Goal: Find specific page/section: Find specific page/section

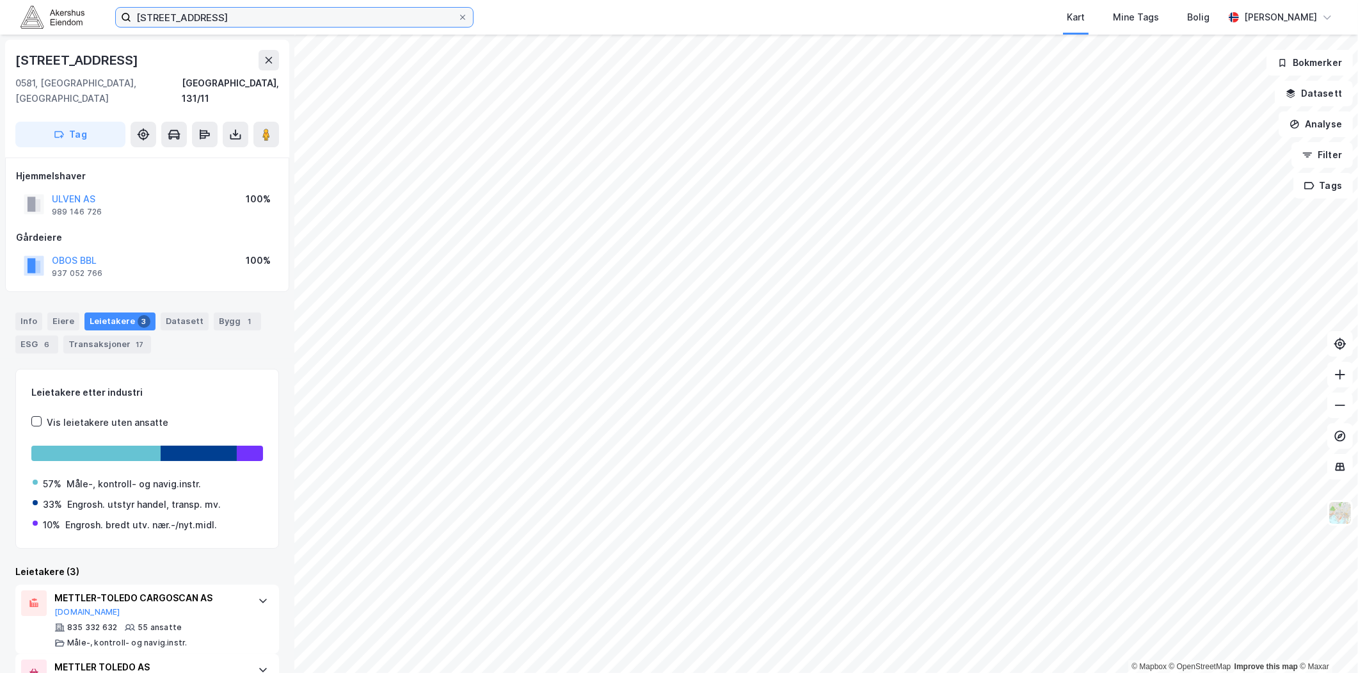
click at [400, 22] on input "[STREET_ADDRESS]" at bounding box center [294, 17] width 326 height 19
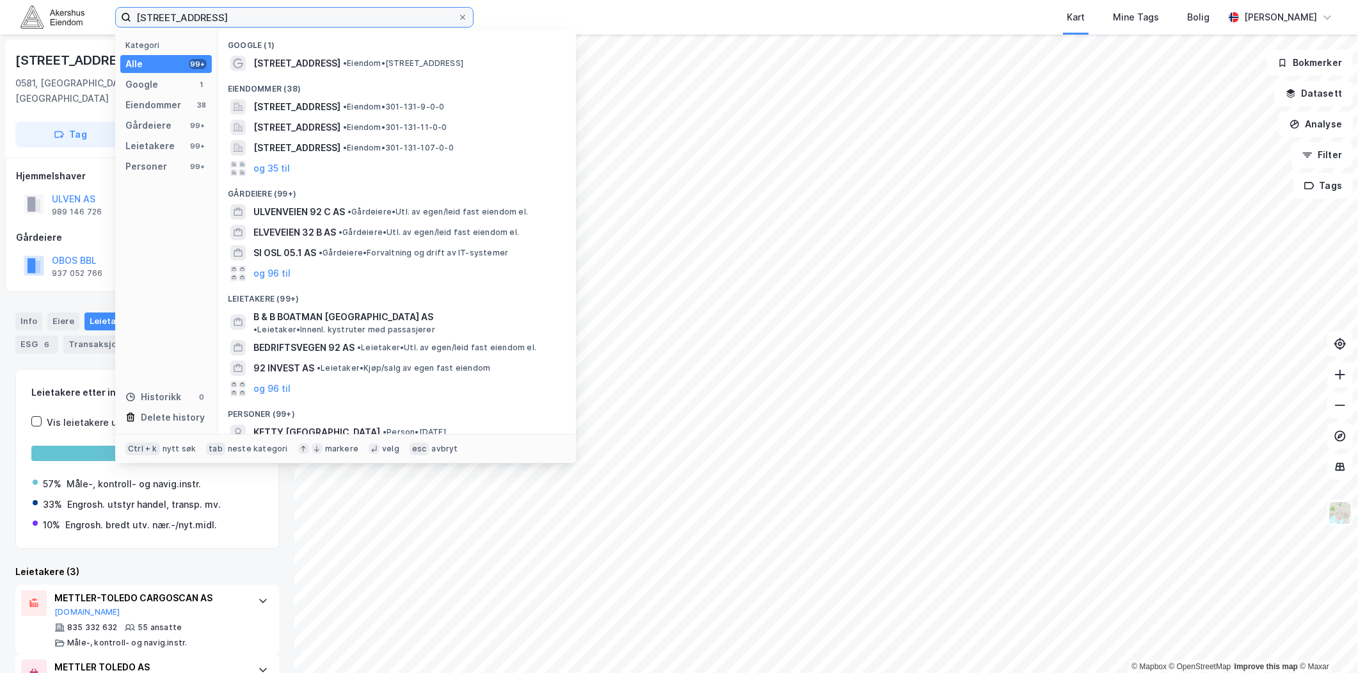
click at [400, 22] on input "[STREET_ADDRESS]" at bounding box center [294, 17] width 326 height 19
paste input "[STREET_ADDRESS]"
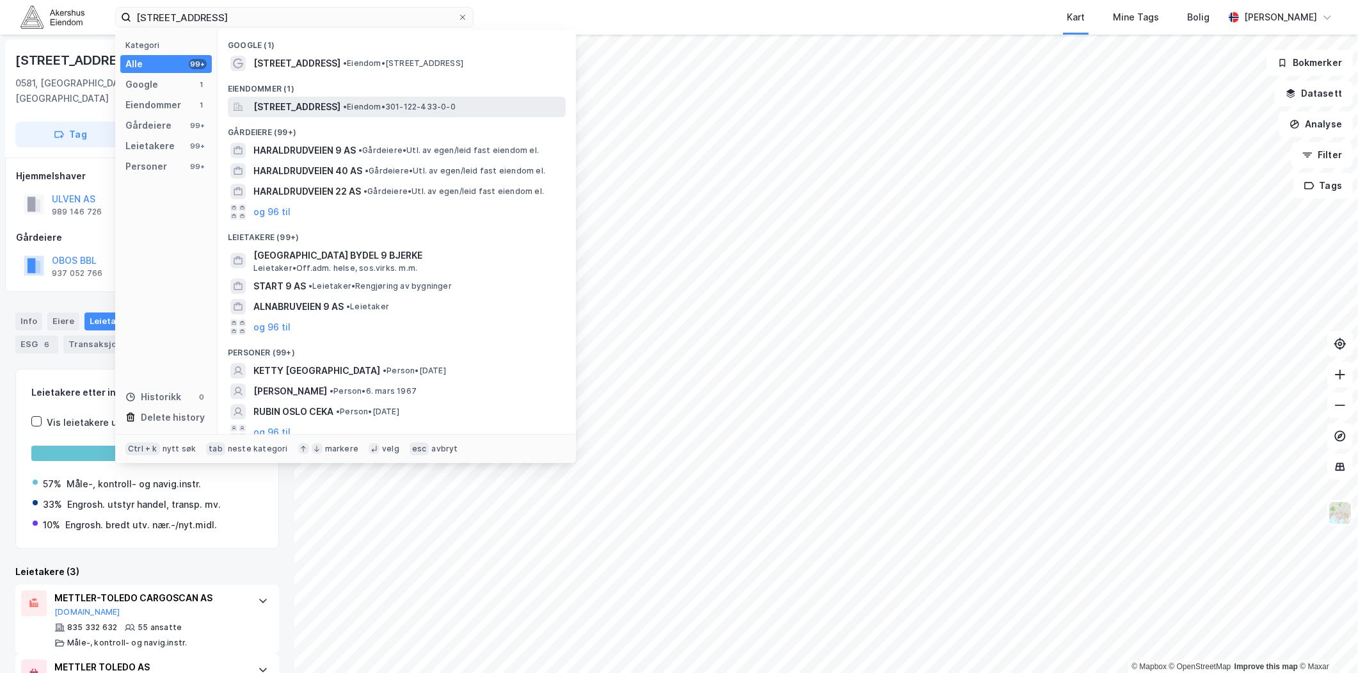
click at [456, 104] on span "• Eiendom • 301-122-433-0-0" at bounding box center [399, 107] width 113 height 10
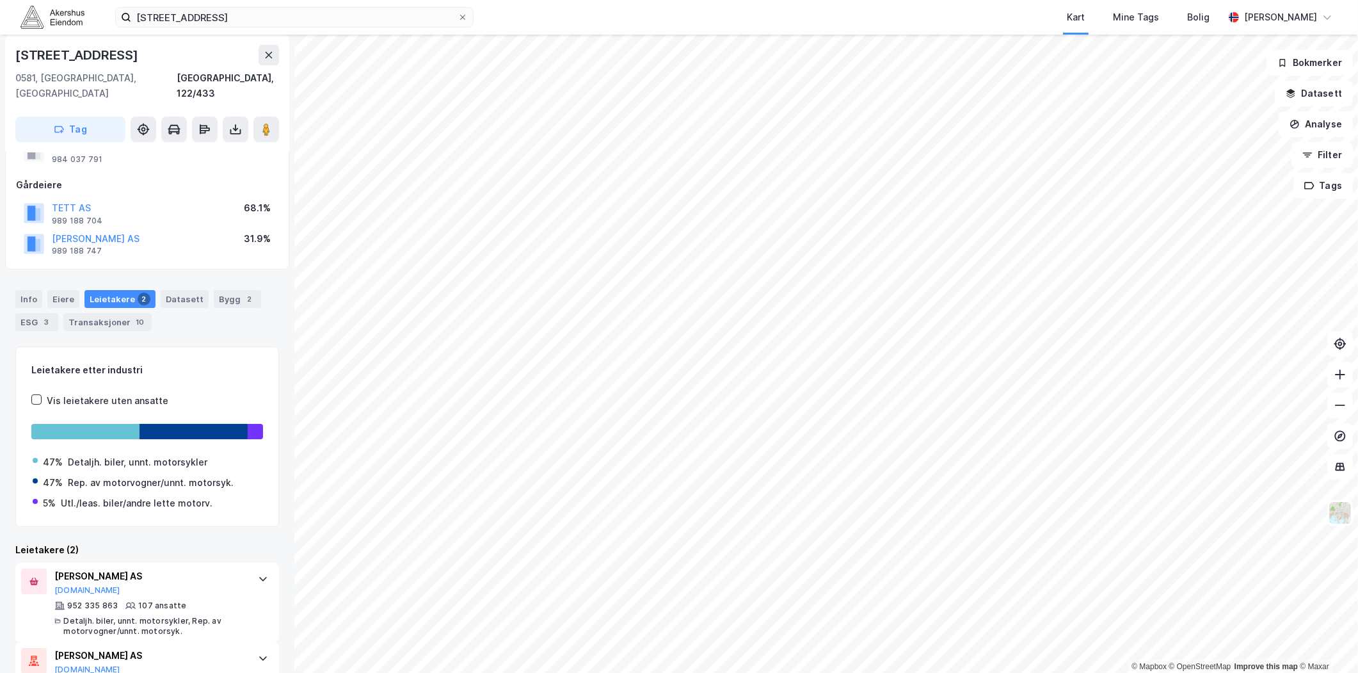
scroll to position [71, 0]
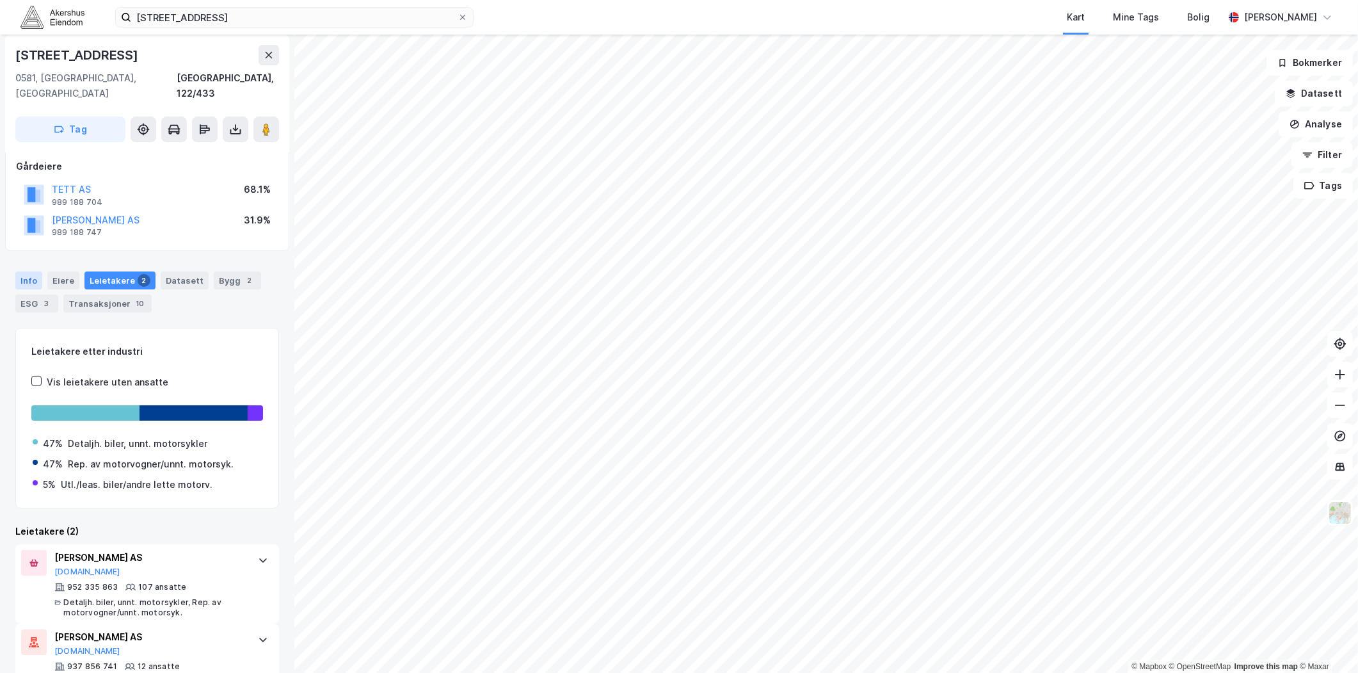
click at [15, 271] on div "Info" at bounding box center [28, 280] width 27 height 18
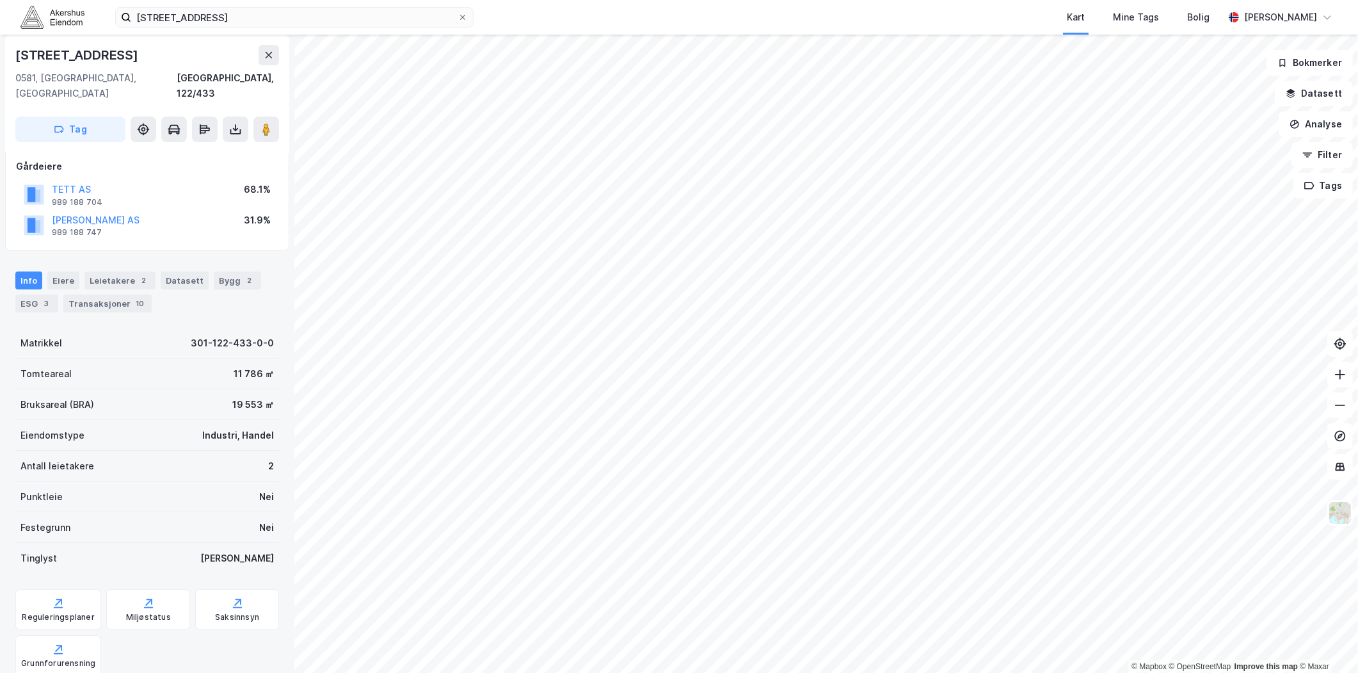
click at [353, 145] on div "© Mapbox © OpenStreetMap Improve this map © Maxar [STREET_ADDRESS][GEOGRAPHIC_D…" at bounding box center [679, 354] width 1358 height 638
click at [273, 124] on button at bounding box center [266, 129] width 26 height 26
click at [563, 15] on div "Kart Mine Tags Bolig" at bounding box center [879, 17] width 689 height 35
click at [446, 19] on input "[STREET_ADDRESS]" at bounding box center [294, 17] width 326 height 19
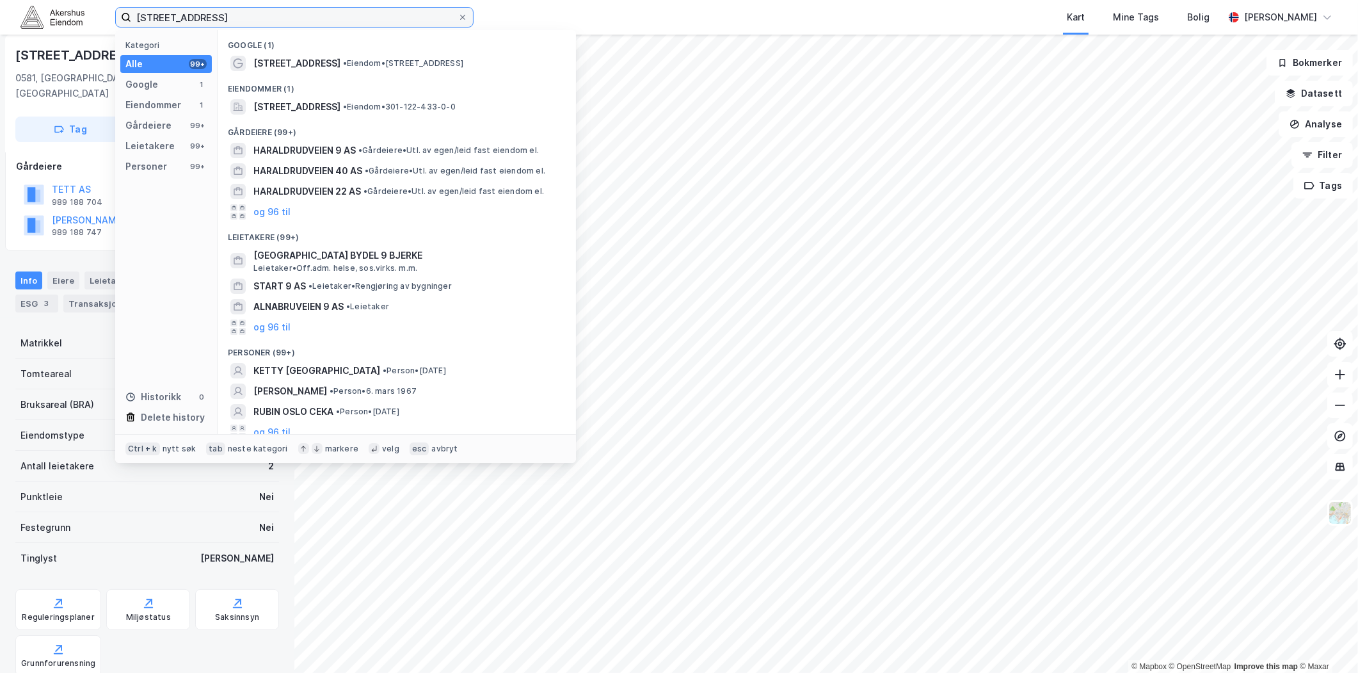
drag, startPoint x: 416, startPoint y: 16, endPoint x: -6, endPoint y: -1, distance: 422.2
click at [0, 0] on html "[STREET_ADDRESS] Kategori Alle 99+ Google 1 Eiendommer 1 Gårdeiere 99+ Leietake…" at bounding box center [679, 336] width 1358 height 673
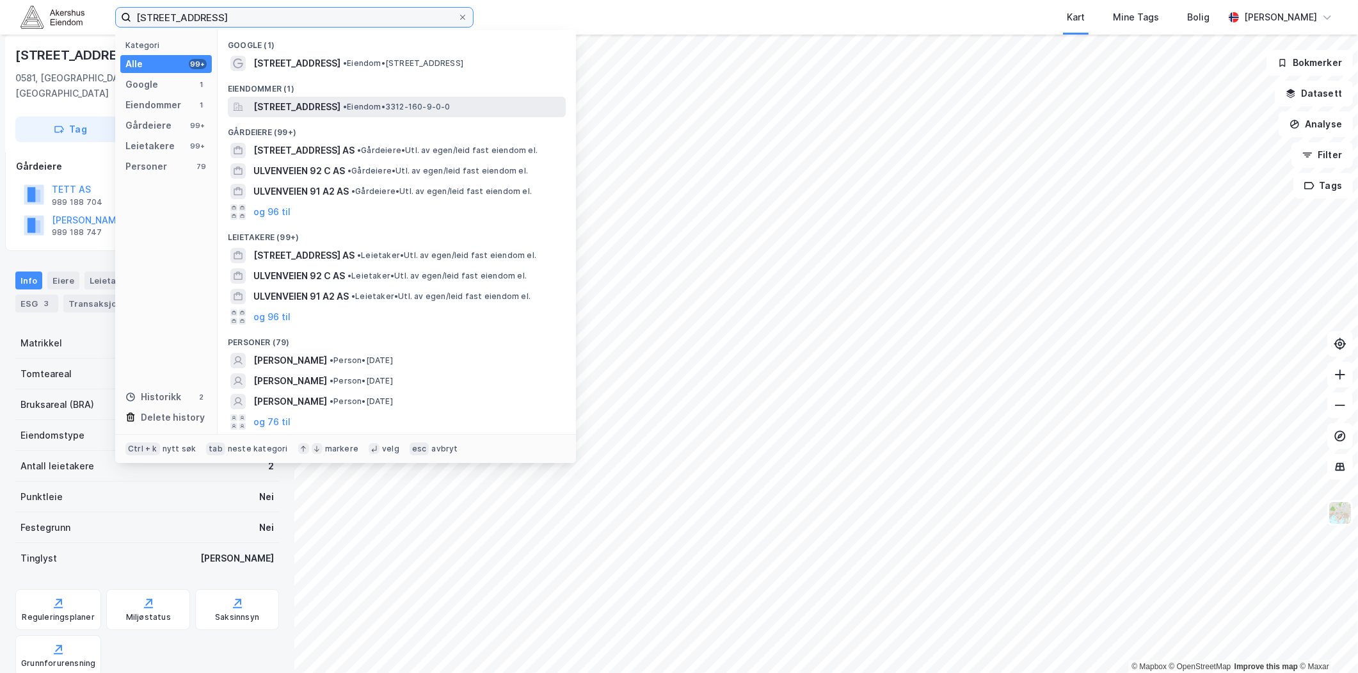
click at [253, 16] on input "[STREET_ADDRESS]" at bounding box center [294, 17] width 326 height 19
type input "[STREET_ADDRESS]"
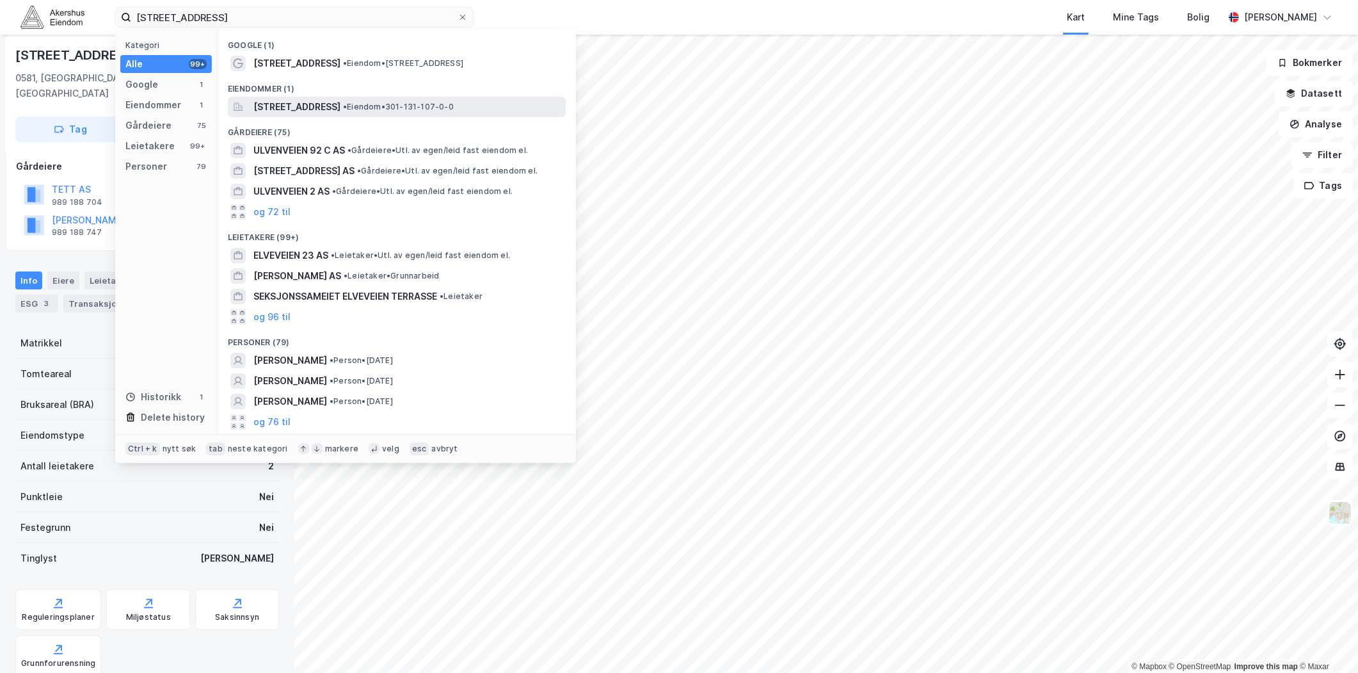
click at [341, 106] on span "[STREET_ADDRESS]" at bounding box center [296, 106] width 87 height 15
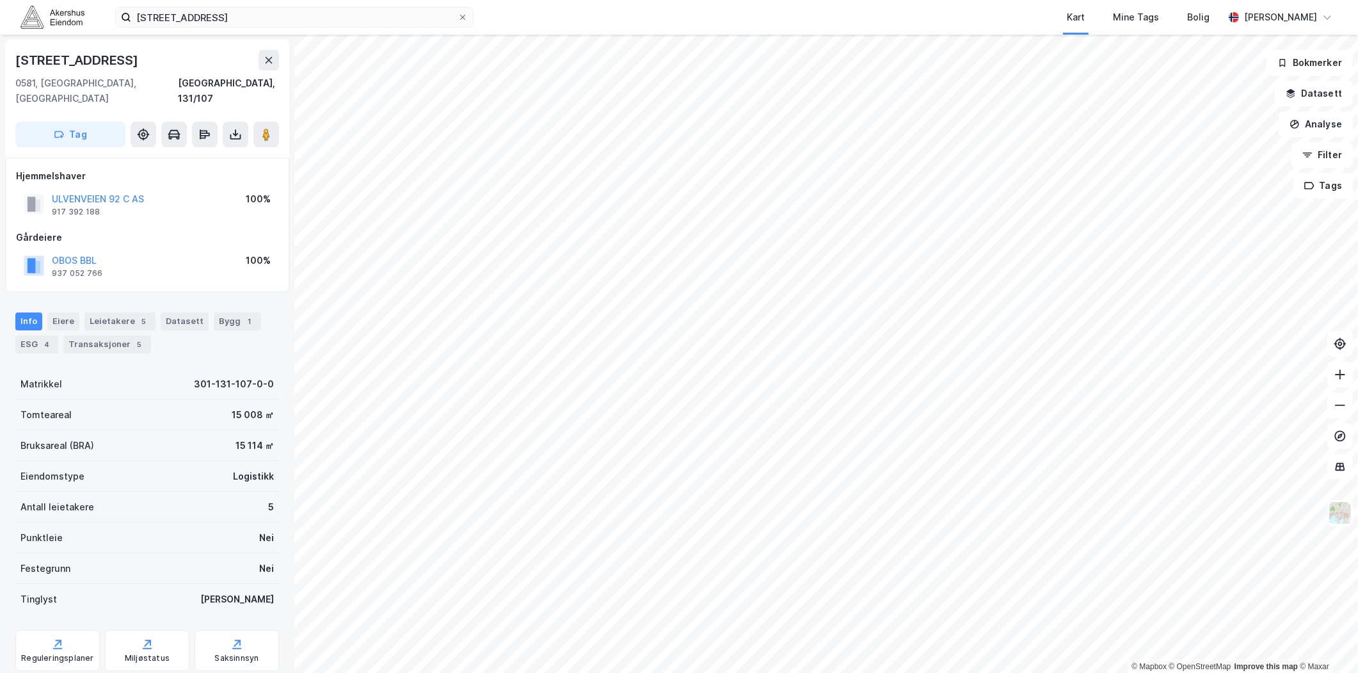
scroll to position [24, 0]
